Goal: Task Accomplishment & Management: Complete application form

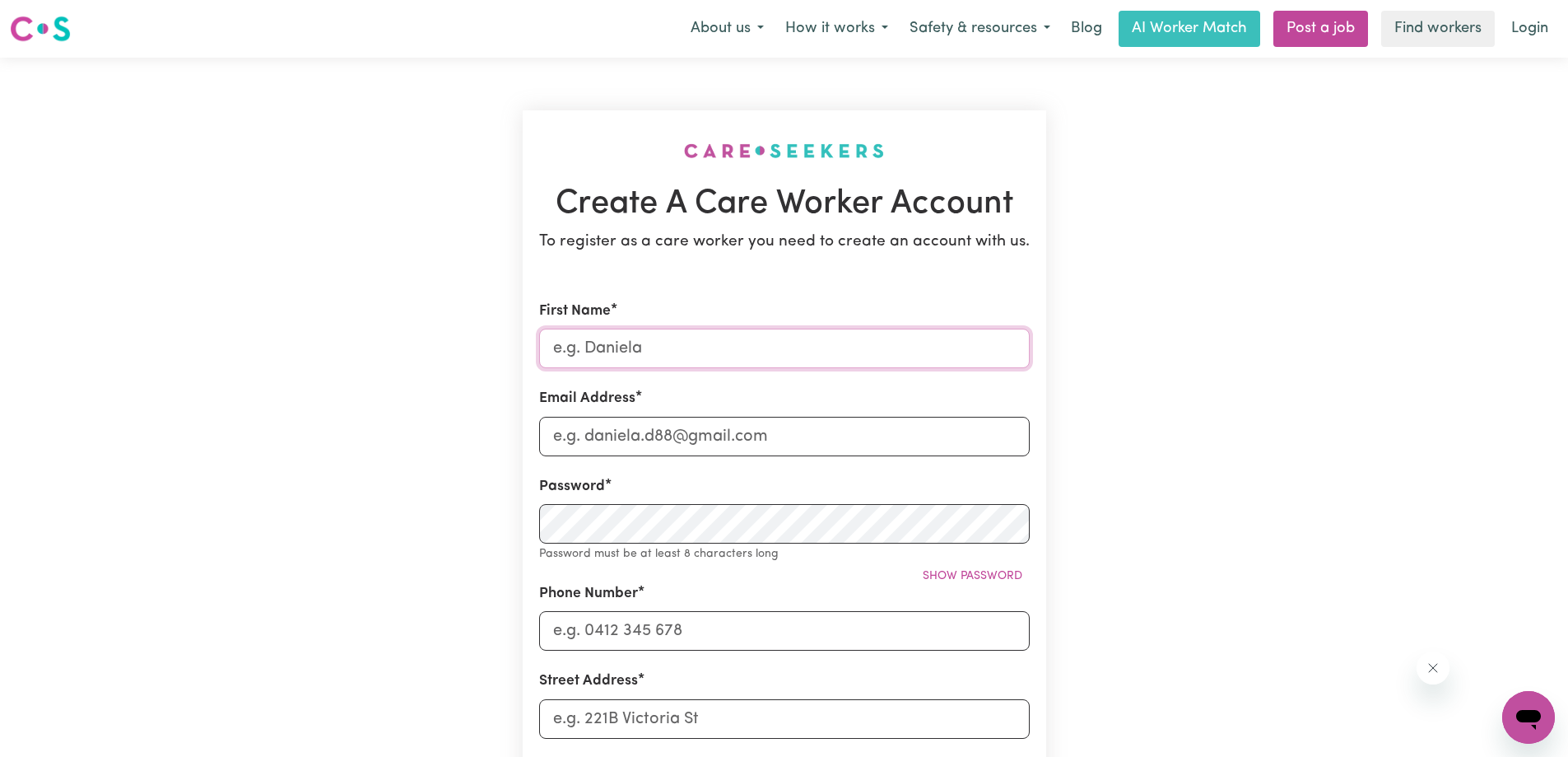
click at [630, 349] on input "First Name" at bounding box center [784, 349] width 491 height 40
type input "[MEDICAL_DATA]"
type input "[MEDICAL_DATA][EMAIL_ADDRESS][DOMAIN_NAME]"
type input "0431289759"
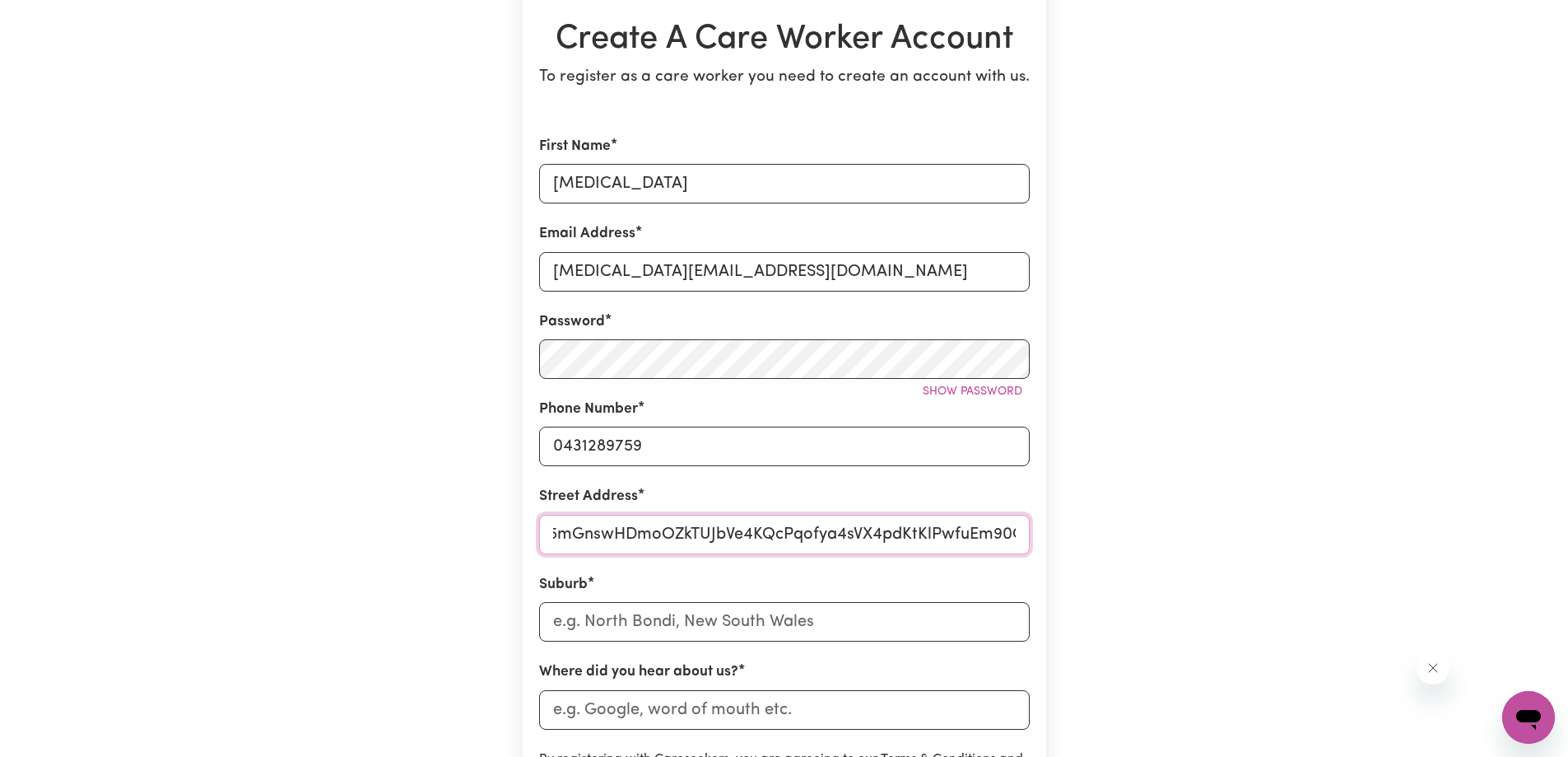
scroll to position [0, 4730]
drag, startPoint x: 550, startPoint y: 535, endPoint x: 1553, endPoint y: 566, distance: 1003.5
click at [1553, 566] on main "Create A Care Worker Account To register as a care worker you need to create an…" at bounding box center [784, 485] width 1568 height 1183
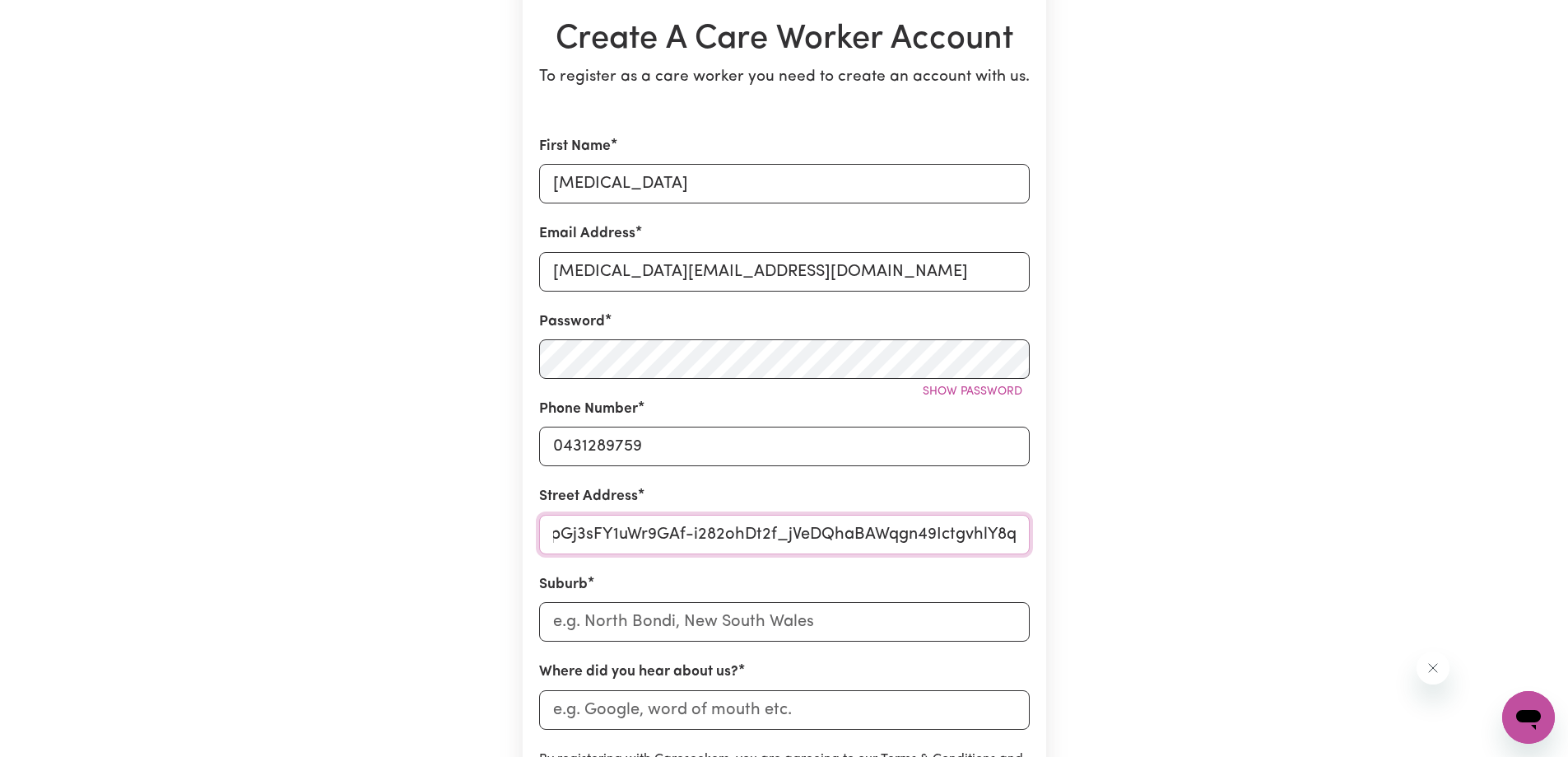
scroll to position [0, 4730]
drag, startPoint x: 551, startPoint y: 531, endPoint x: 1251, endPoint y: 523, distance: 700.0
click at [1251, 523] on div "Create A Care Worker Account To register as a care worker you need to create an…" at bounding box center [784, 485] width 1087 height 1183
type input "[STREET_ADDRESS][PERSON_NAME]"
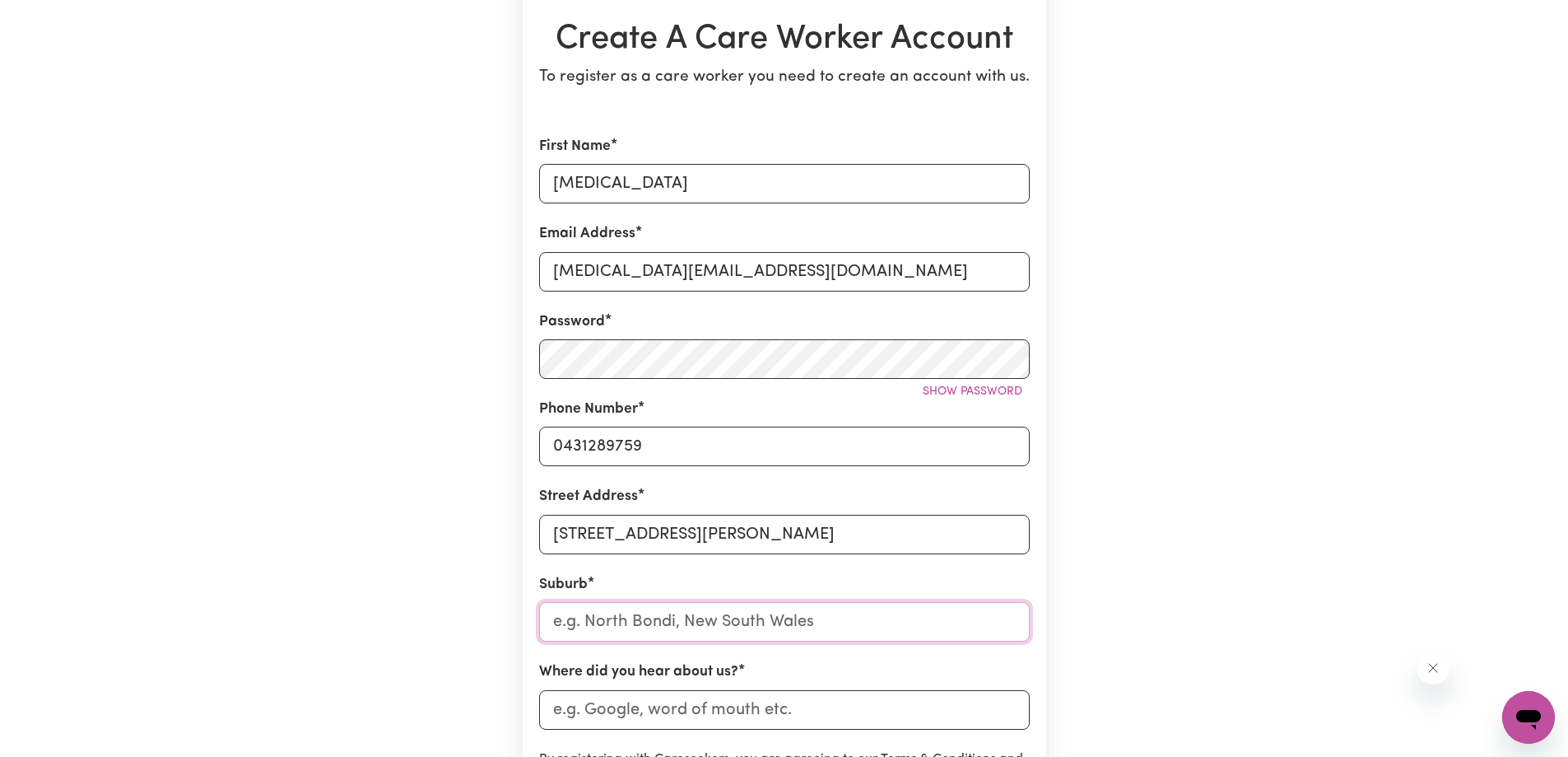
click at [690, 611] on input "text" at bounding box center [784, 622] width 491 height 40
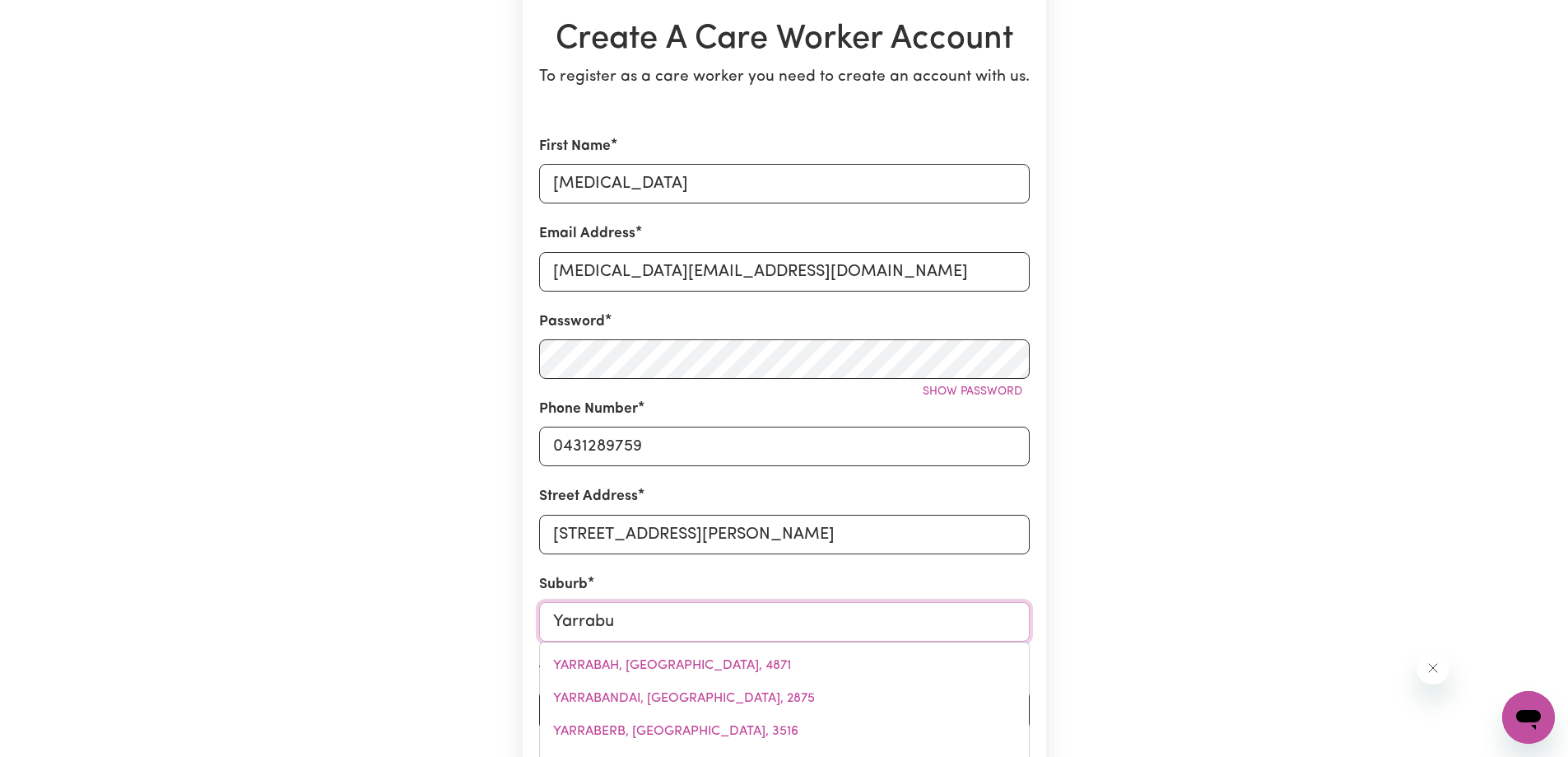
type input "Yarrab"
type input "YarrabAH, [GEOGRAPHIC_DATA], 4871"
type input "Yarrabi"
type input "Yarrabil"
type input "YarrabilBA, [GEOGRAPHIC_DATA], 4207"
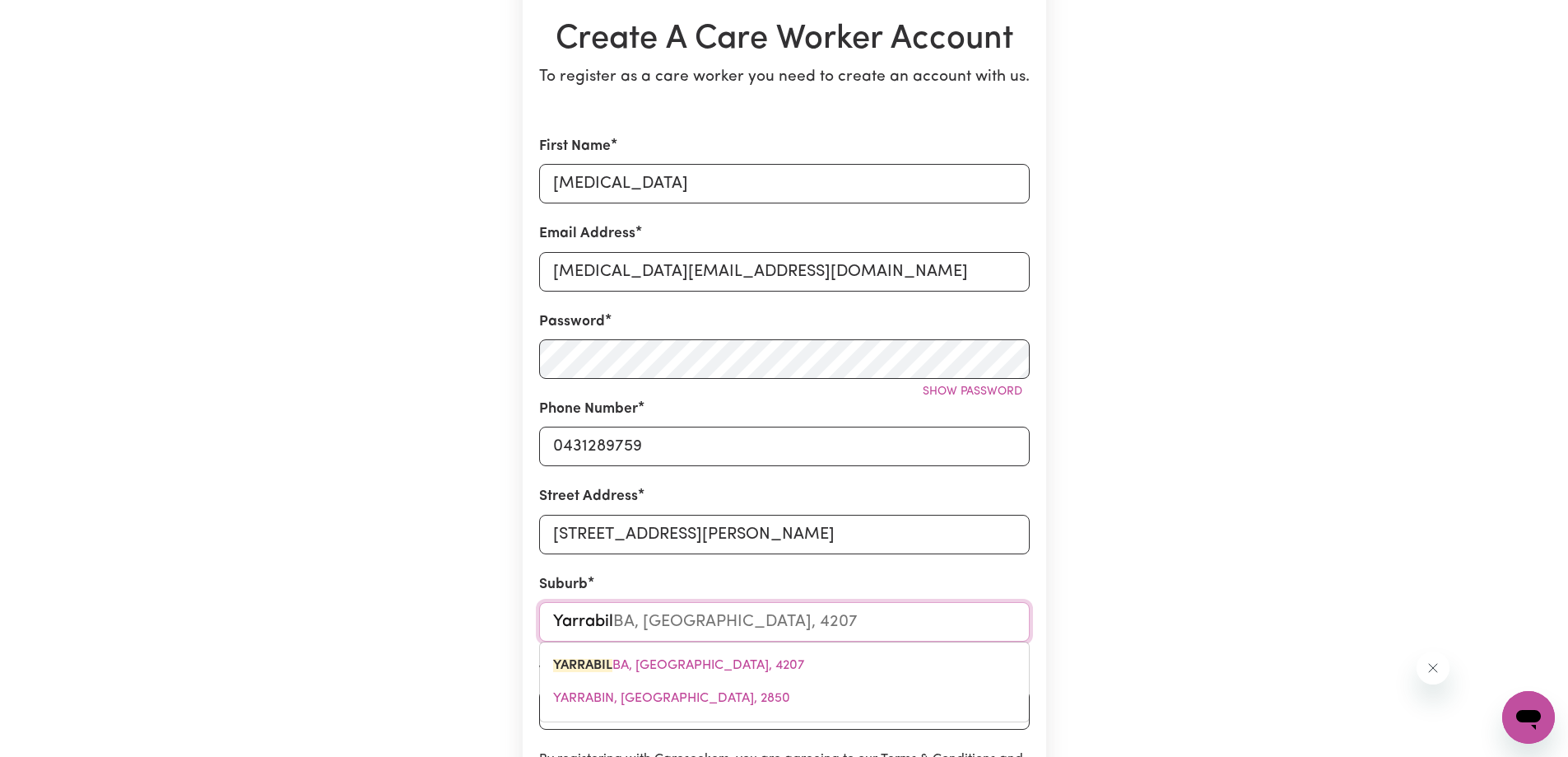
type input "Yarrabila"
type input "Yarrabil"
type input "YarrabilBA, [GEOGRAPHIC_DATA], 4207"
type input "Yarrabilb"
type input "YarrabilbA, [GEOGRAPHIC_DATA], 4207"
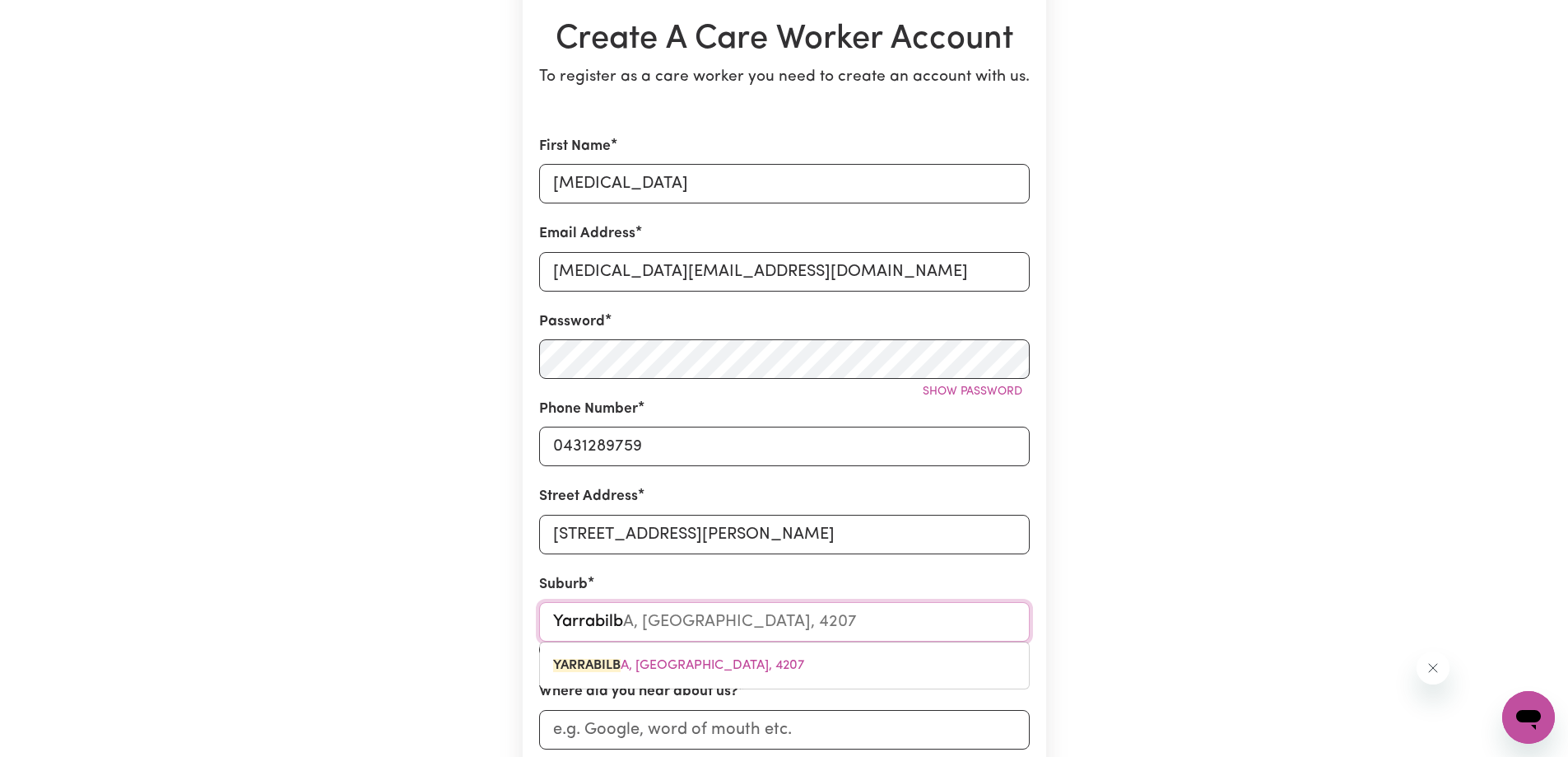
type input "Yarrabilba"
type input "Yarrabilba, [GEOGRAPHIC_DATA], 4207"
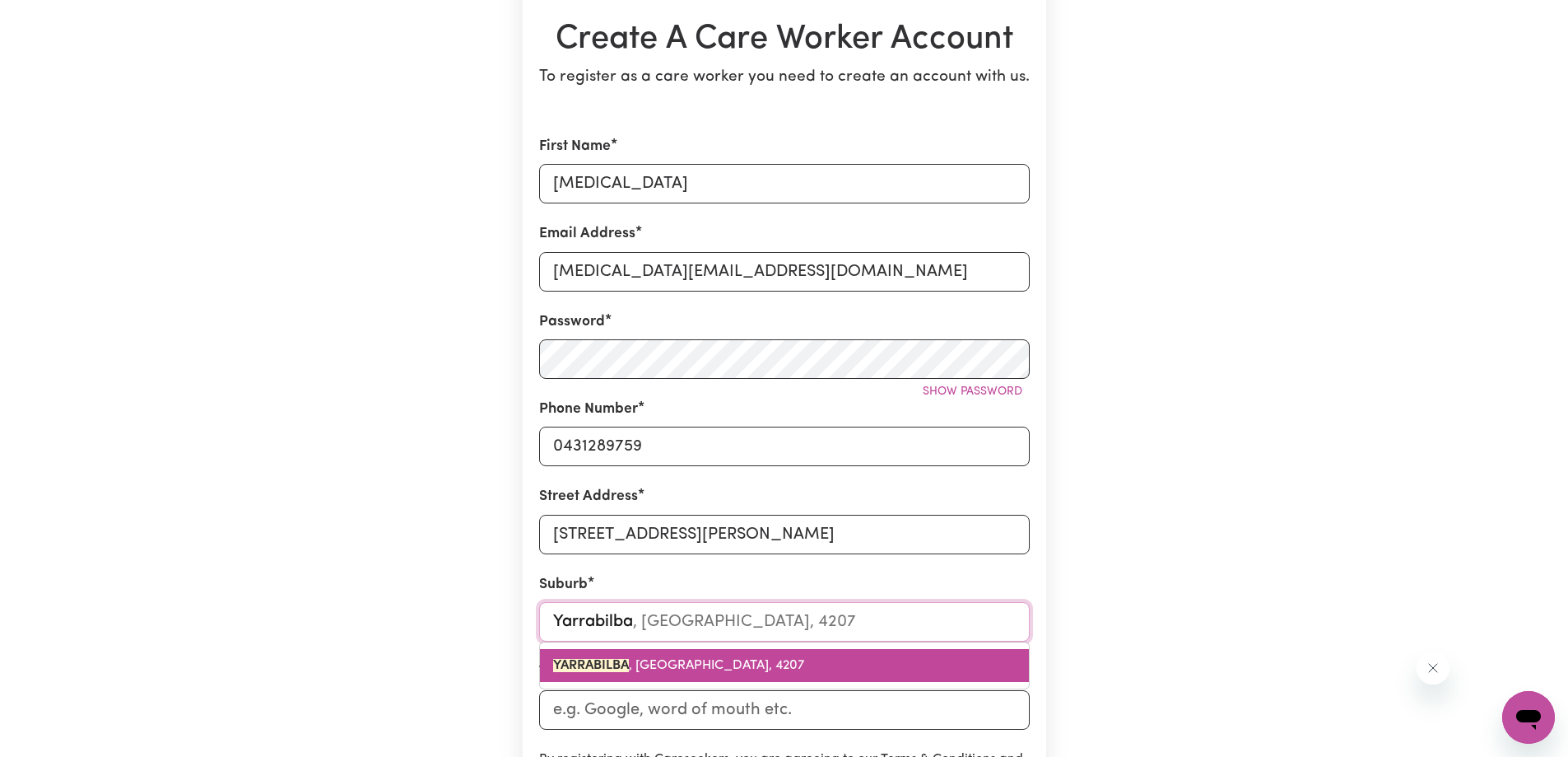
click at [734, 670] on span "YARRABILBA , [GEOGRAPHIC_DATA], 4207" at bounding box center [678, 666] width 251 height 13
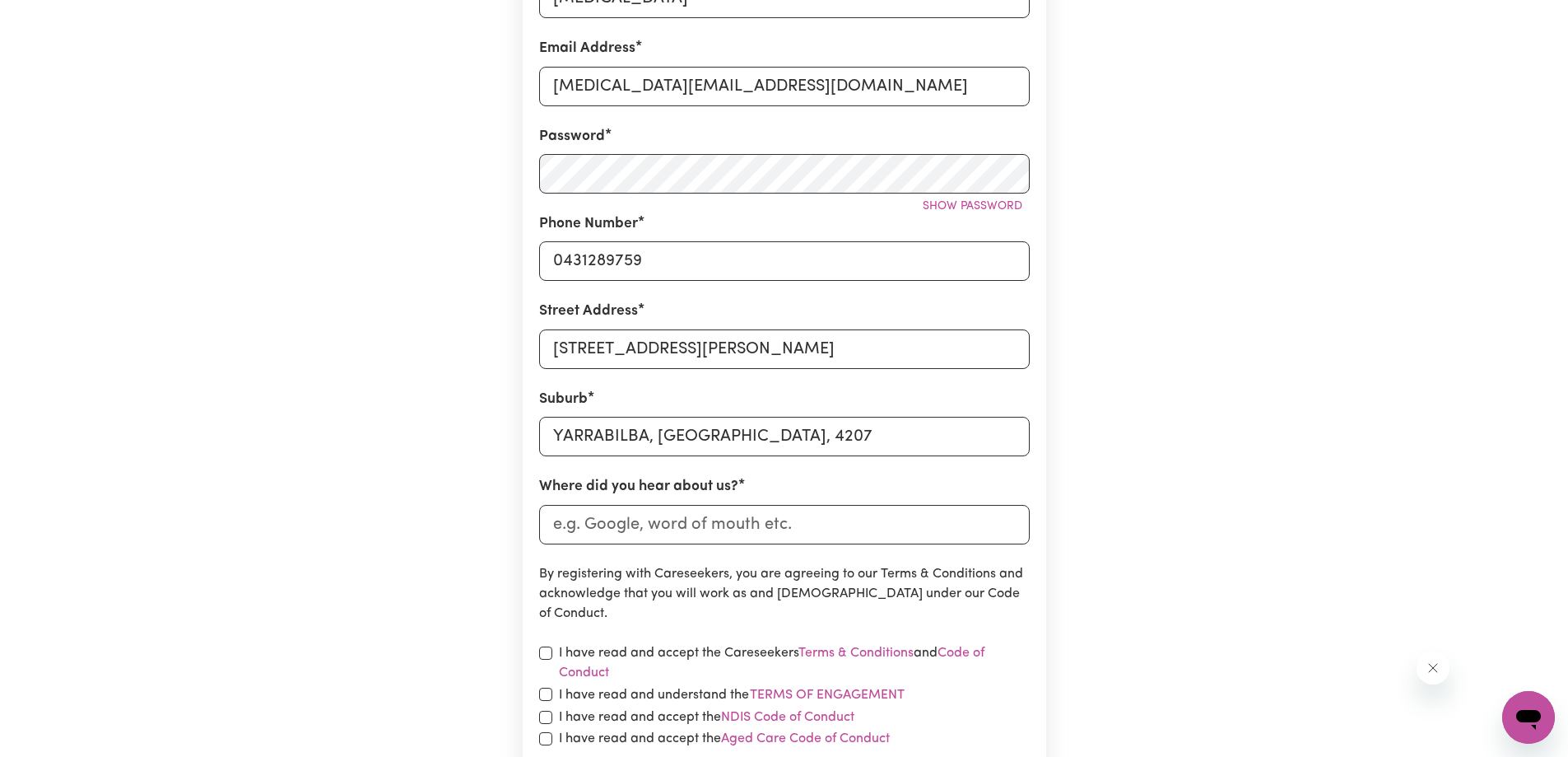
scroll to position [576, 0]
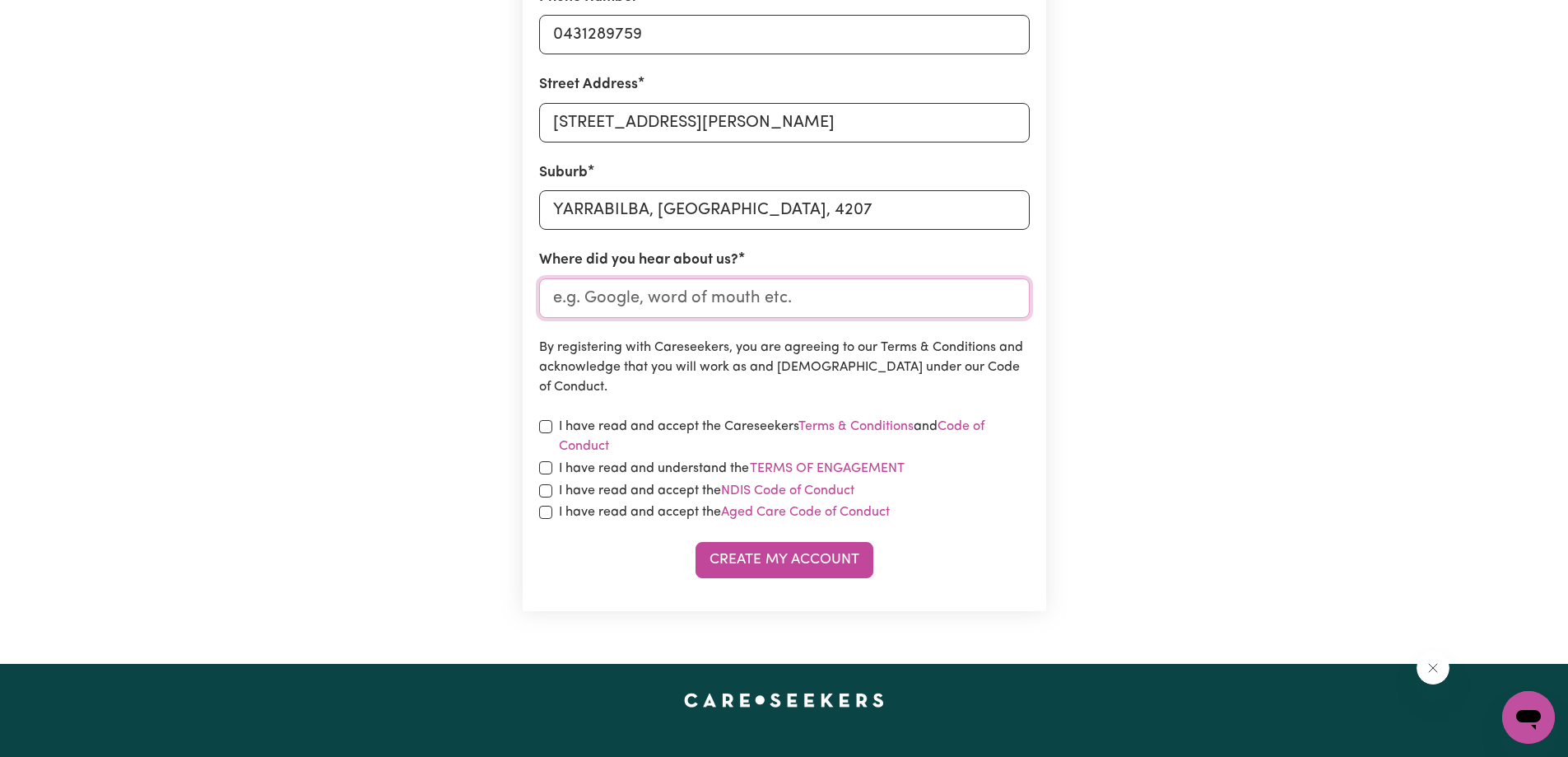
click at [722, 310] on input "Where did you hear about us?" at bounding box center [784, 298] width 491 height 40
type input "Seek or Indeed"
click at [542, 516] on input "checkbox" at bounding box center [546, 513] width 13 height 13
checkbox input "true"
click at [546, 498] on input "checkbox" at bounding box center [546, 491] width 13 height 13
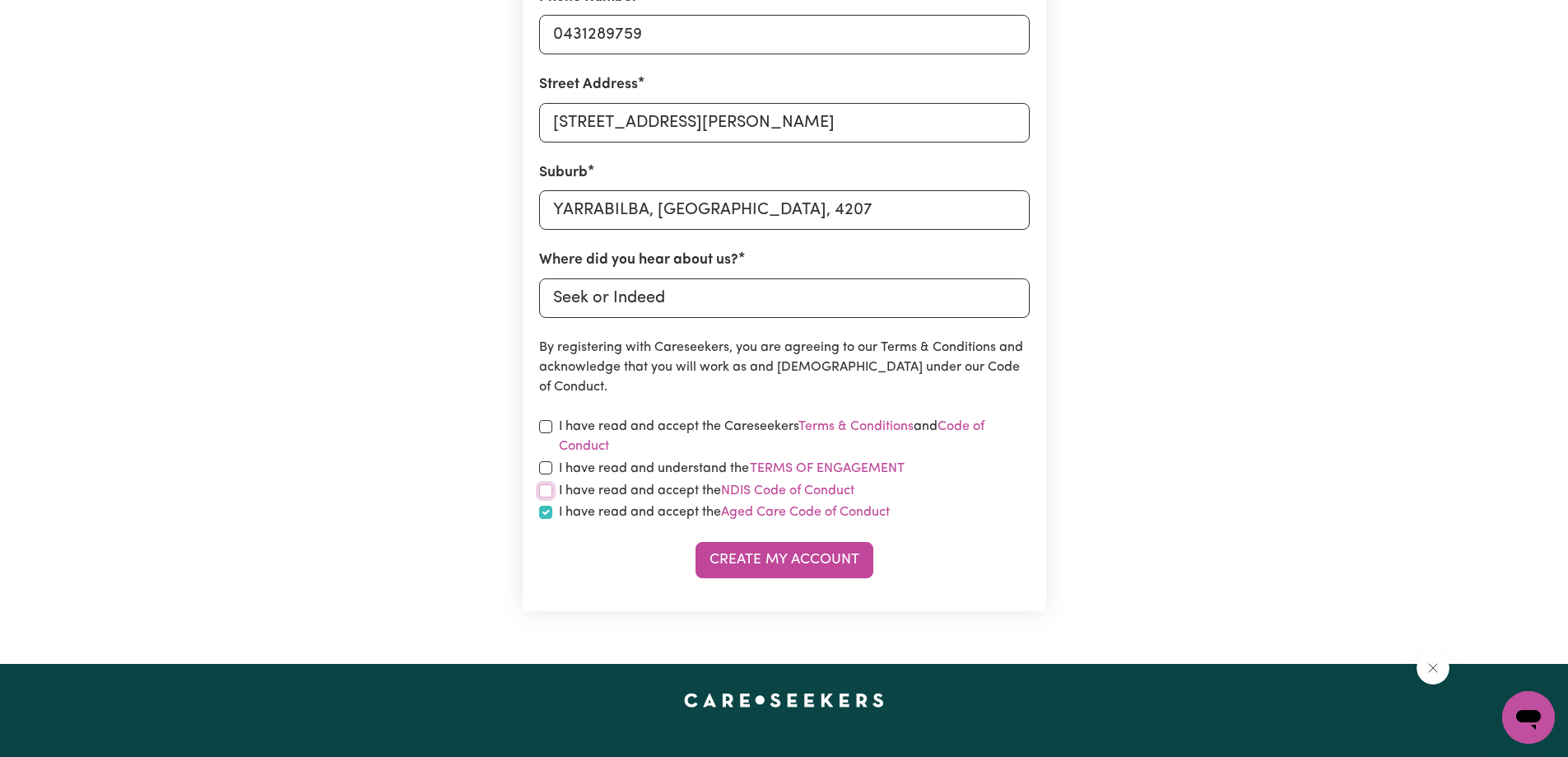
checkbox input "true"
click at [545, 464] on input "checkbox" at bounding box center [546, 468] width 13 height 13
checkbox input "true"
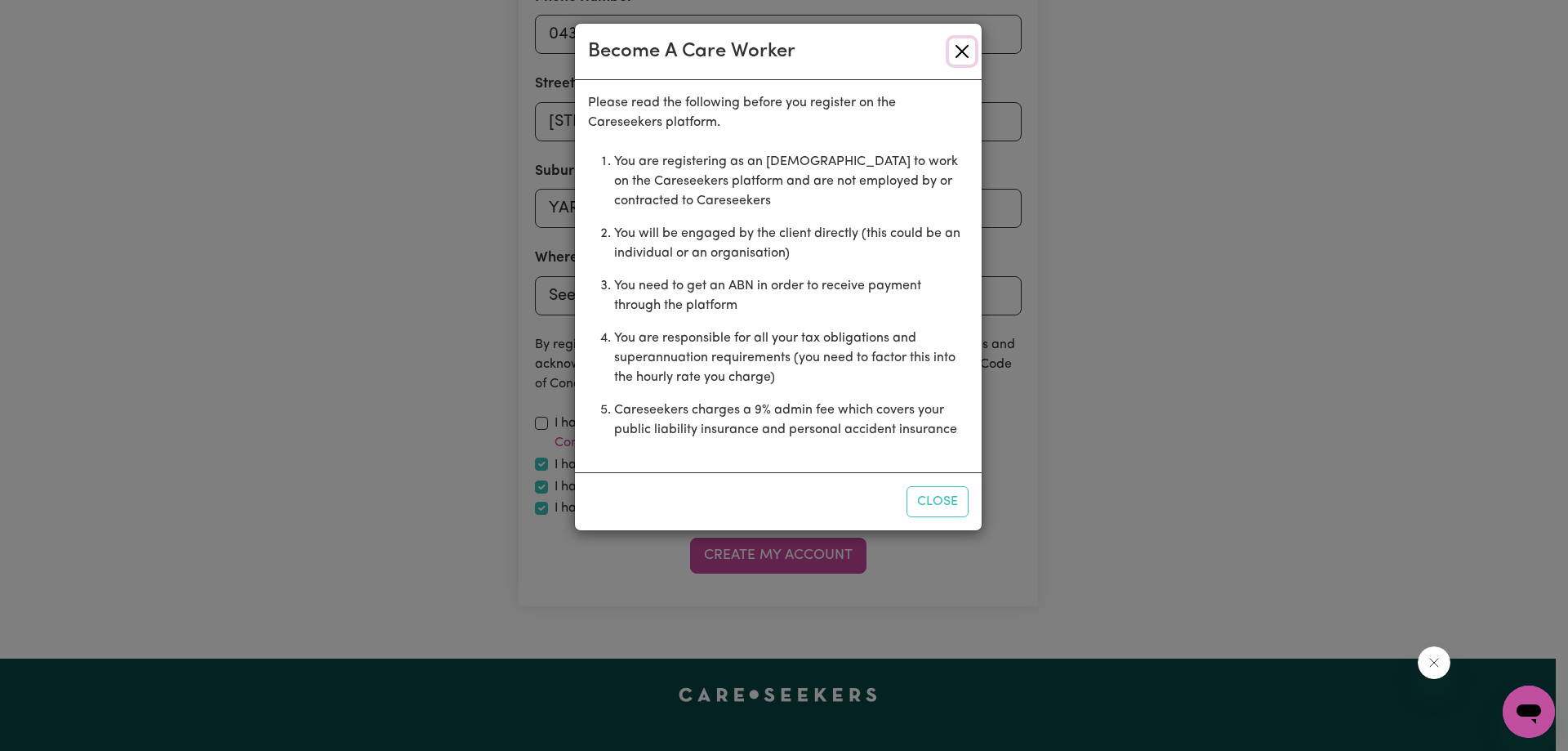
click at [959, 47] on button "Close" at bounding box center [962, 52] width 26 height 26
